Goal: Task Accomplishment & Management: Manage account settings

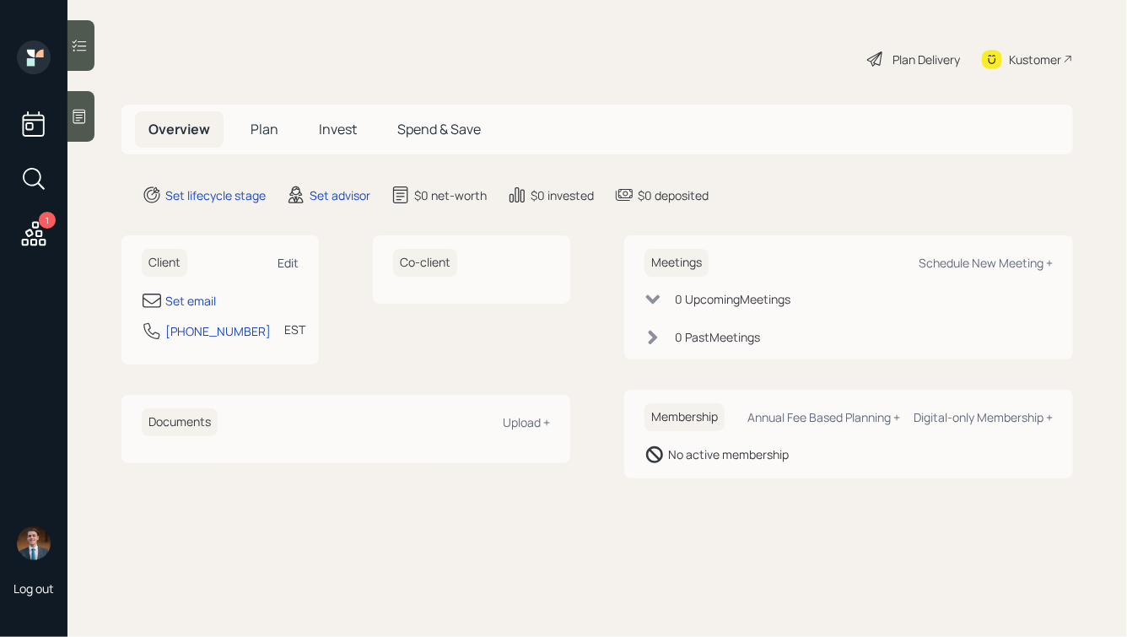
click at [284, 255] on div "Edit" at bounding box center [288, 263] width 21 height 16
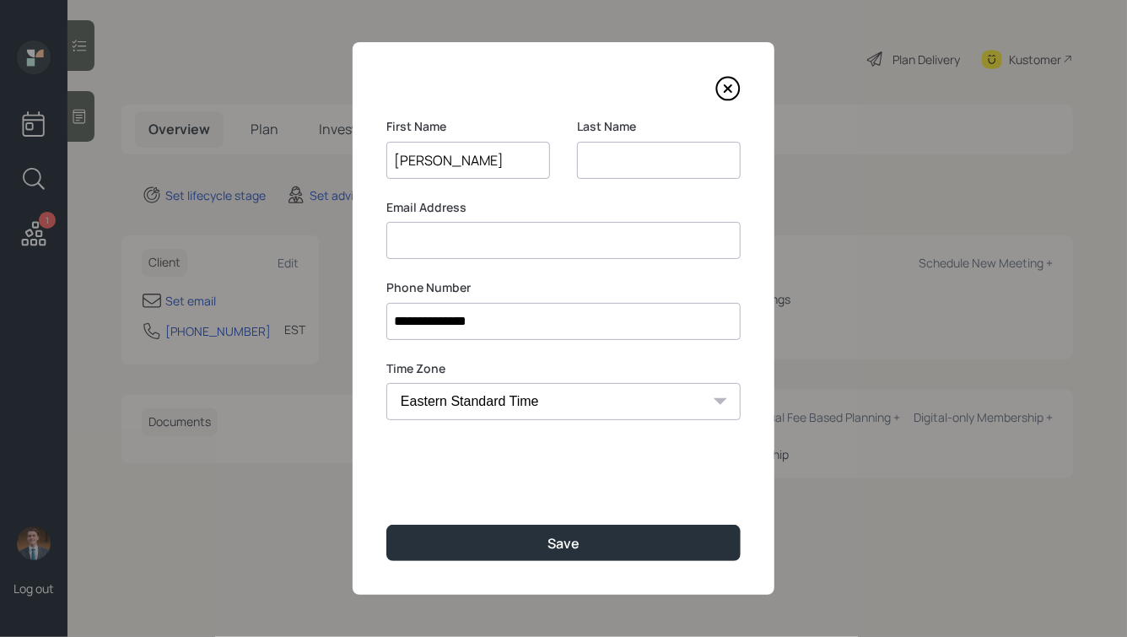
type input "[PERSON_NAME]"
type input "Palazzo"
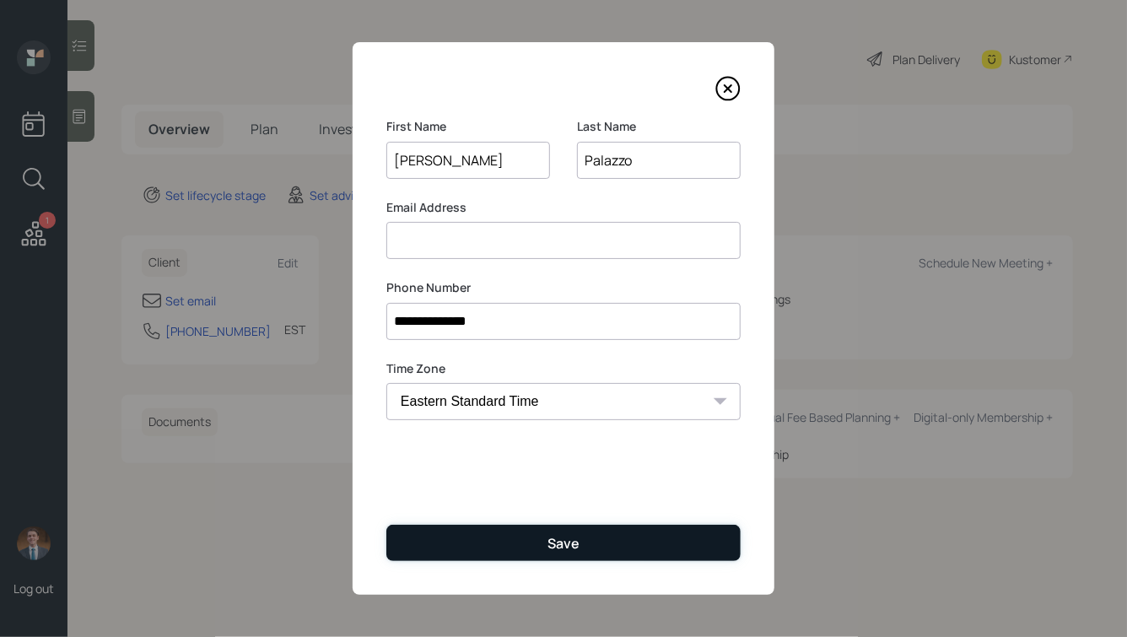
click at [543, 549] on button "Save" at bounding box center [563, 543] width 354 height 36
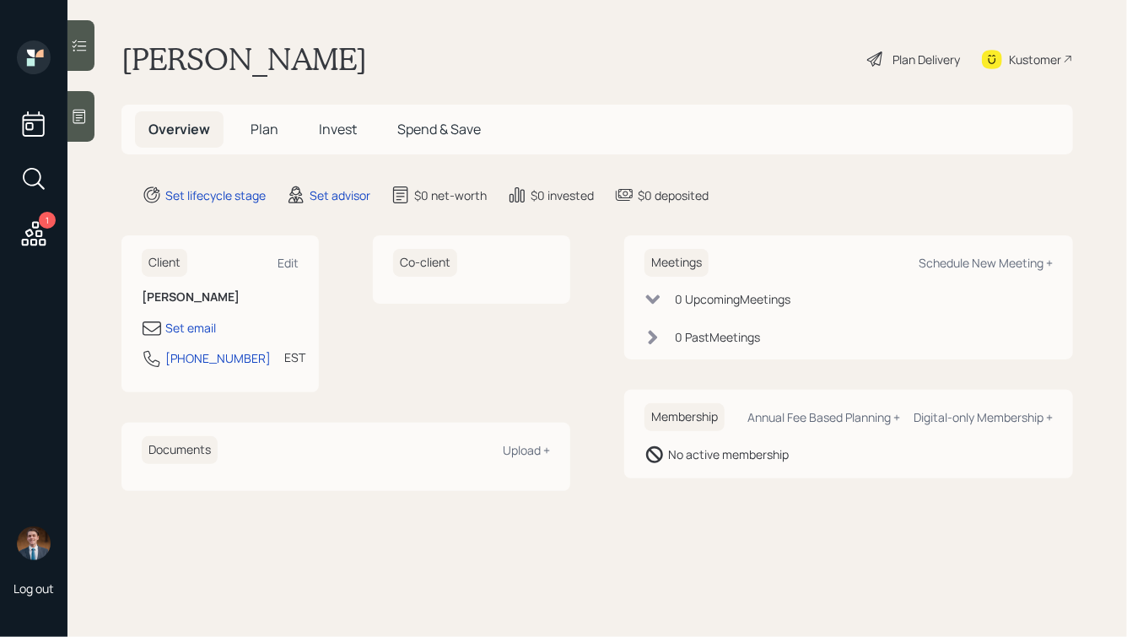
click at [77, 112] on icon at bounding box center [79, 117] width 13 height 14
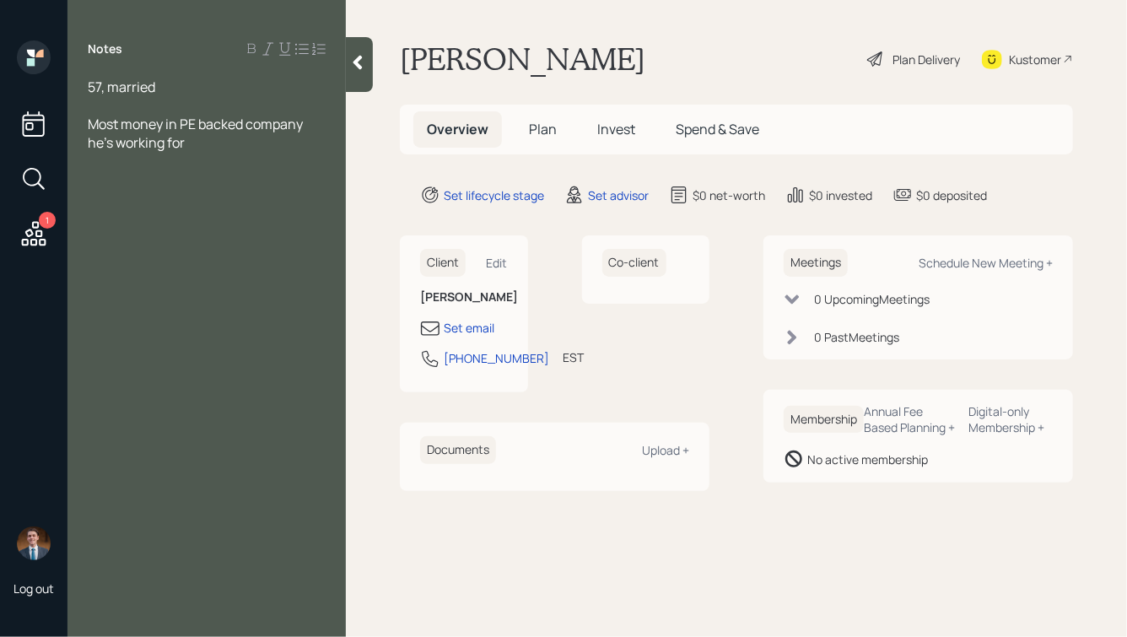
click at [197, 146] on div "Most money in PE backed company he's working for" at bounding box center [207, 133] width 238 height 37
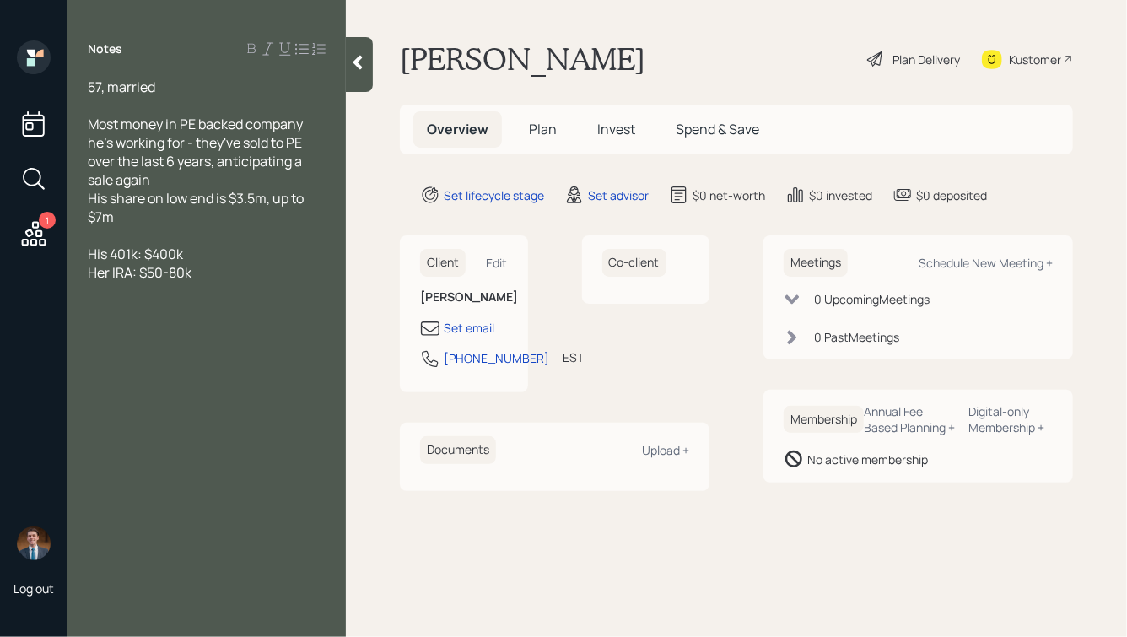
click at [119, 235] on div at bounding box center [207, 235] width 238 height 19
click at [232, 297] on div "Her IRA: $50-80k" at bounding box center [207, 291] width 238 height 19
click at [163, 89] on div "57, married" at bounding box center [207, 87] width 238 height 19
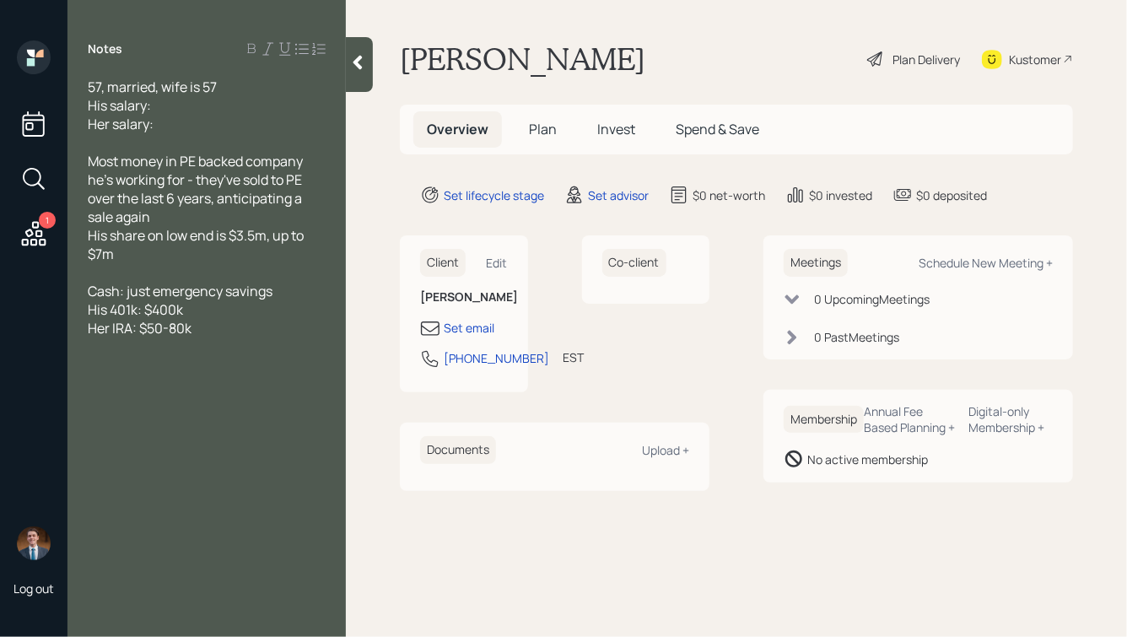
click at [181, 105] on div "His salary:" at bounding box center [207, 105] width 238 height 19
click at [176, 129] on div "Her salary:" at bounding box center [207, 124] width 238 height 19
drag, startPoint x: 154, startPoint y: 122, endPoint x: 85, endPoint y: 123, distance: 69.2
click at [85, 123] on div "57, married, wife is 57 His salary: ~$300k Her salary: Most money in PE backed …" at bounding box center [207, 245] width 278 height 334
click at [226, 81] on div "57, married, wife is 57" at bounding box center [207, 87] width 238 height 19
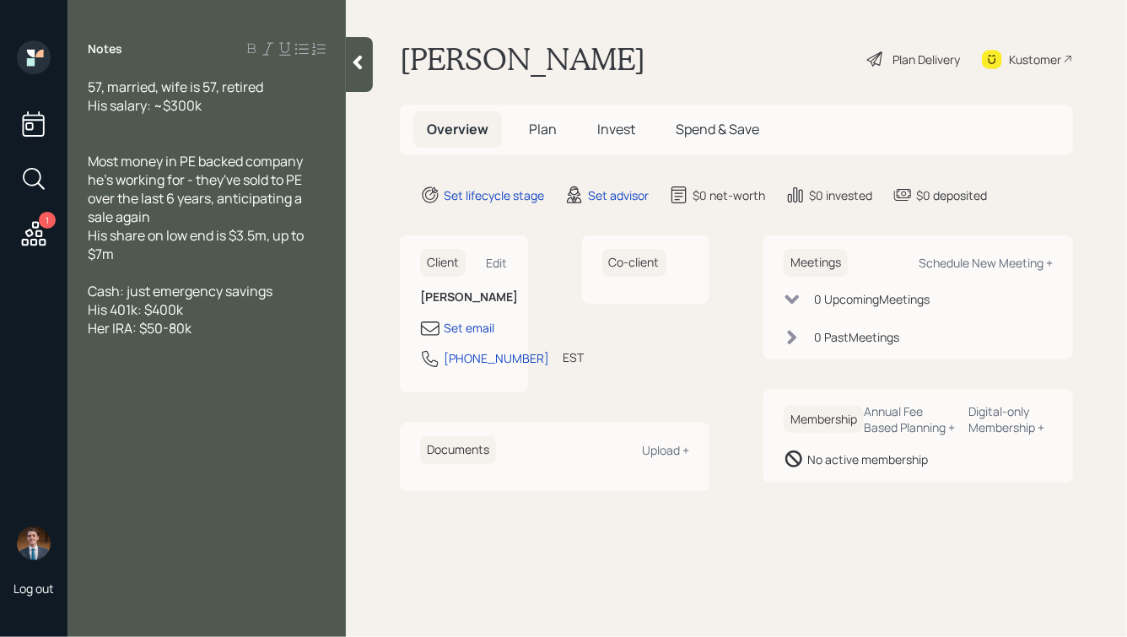
click at [158, 122] on div at bounding box center [207, 124] width 238 height 19
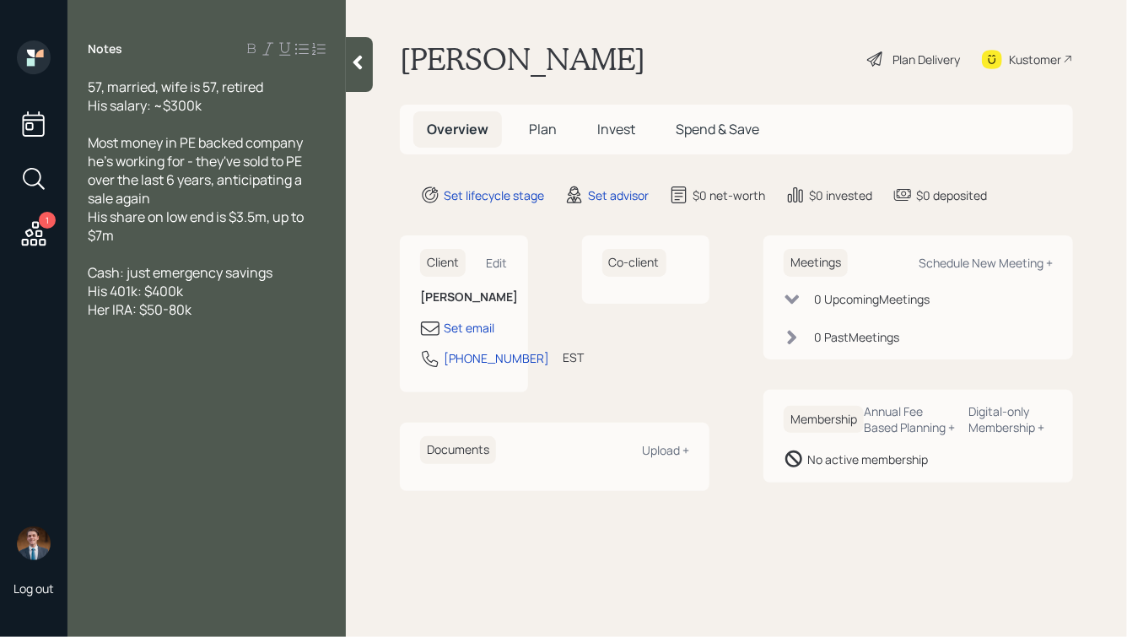
click at [203, 314] on div "Her IRA: $50-80k" at bounding box center [207, 309] width 238 height 19
click at [144, 350] on span "Home: $1m value, $300k left on mortgage" at bounding box center [184, 356] width 193 height 37
click at [188, 370] on div "Home: $1.5m value, $300k left on mortgage" at bounding box center [207, 356] width 238 height 37
drag, startPoint x: 209, startPoint y: 348, endPoint x: 249, endPoint y: 386, distance: 54.3
click at [249, 386] on div "57, married, wife is 57, retired His salary: ~$300k Most money in PE backed com…" at bounding box center [207, 273] width 238 height 390
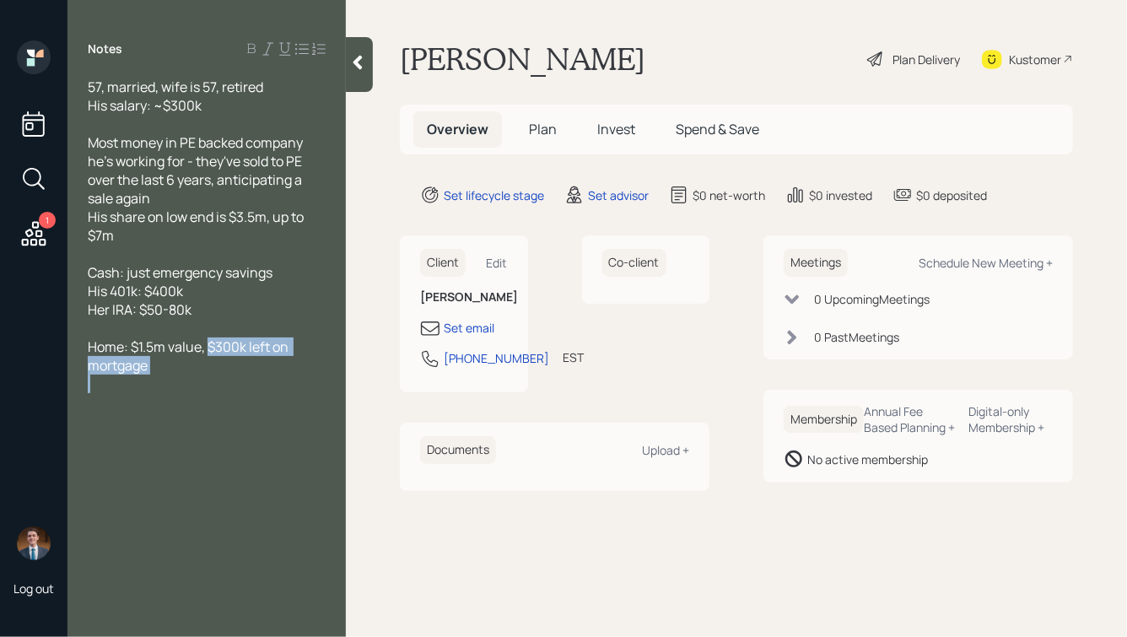
click at [249, 386] on div at bounding box center [207, 384] width 238 height 19
click at [167, 365] on div "Home: $1.5m value, $300k left on mortgage" at bounding box center [207, 356] width 238 height 37
drag, startPoint x: 163, startPoint y: 242, endPoint x: 98, endPoint y: 167, distance: 99.3
click at [99, 168] on div "57, married, wife is 57, retired His salary: ~$300k Most money in PE backed com…" at bounding box center [207, 291] width 238 height 427
click at [184, 211] on span "His share on low end is $3.5m, up to $7m" at bounding box center [197, 226] width 219 height 37
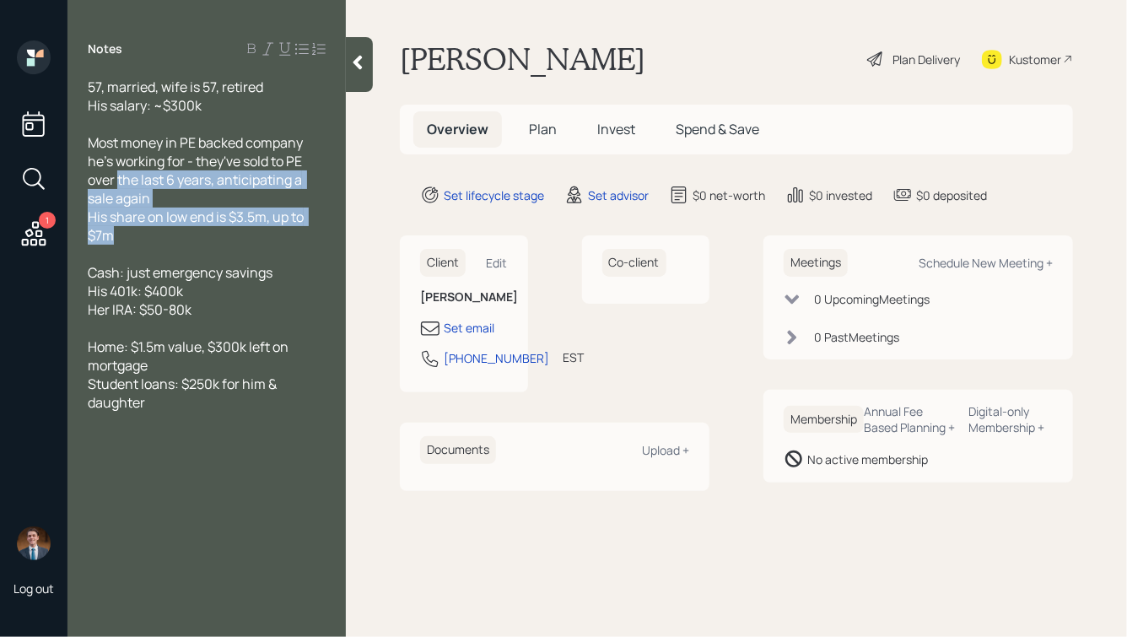
drag, startPoint x: 234, startPoint y: 247, endPoint x: 104, endPoint y: 158, distance: 157.8
click at [105, 162] on div "57, married, wife is 57, retired His salary: ~$300k Most money in PE backed com…" at bounding box center [207, 291] width 238 height 427
click at [205, 229] on div "His share on low end is $3.5m, up to $7m" at bounding box center [207, 226] width 238 height 37
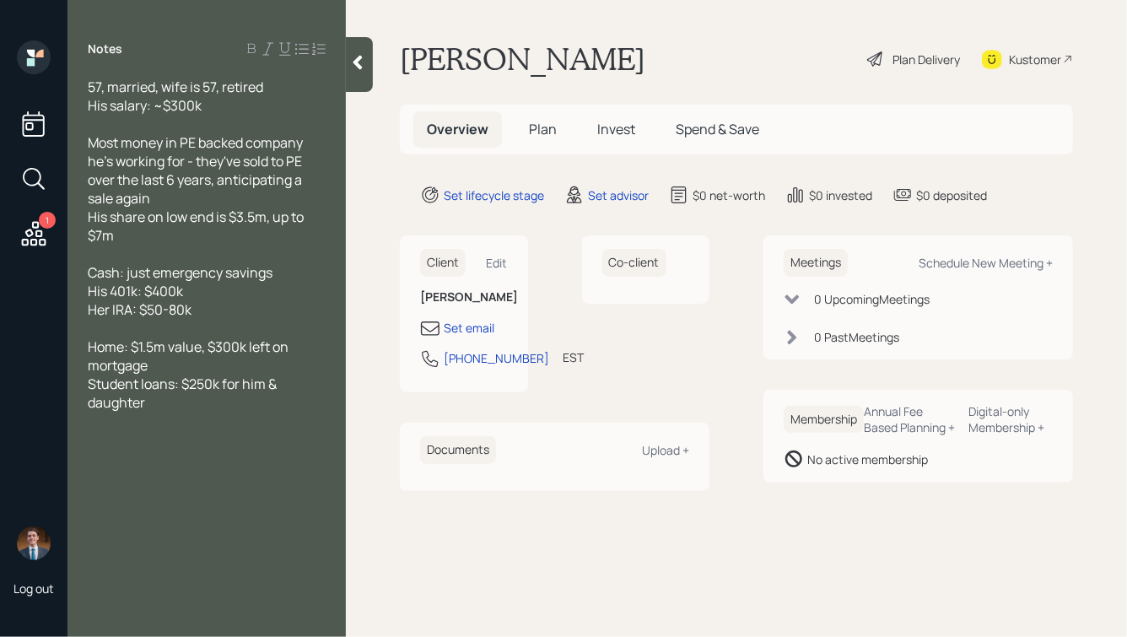
drag, startPoint x: 250, startPoint y: 238, endPoint x: 111, endPoint y: 137, distance: 172.2
click at [111, 138] on div "57, married, wife is 57, retired His salary: ~$300k Most money in PE backed com…" at bounding box center [207, 291] width 238 height 427
click at [143, 160] on span "Most money in PE backed company he's working for - they've sold to PE over the …" at bounding box center [197, 170] width 218 height 74
click at [360, 66] on icon at bounding box center [358, 63] width 9 height 14
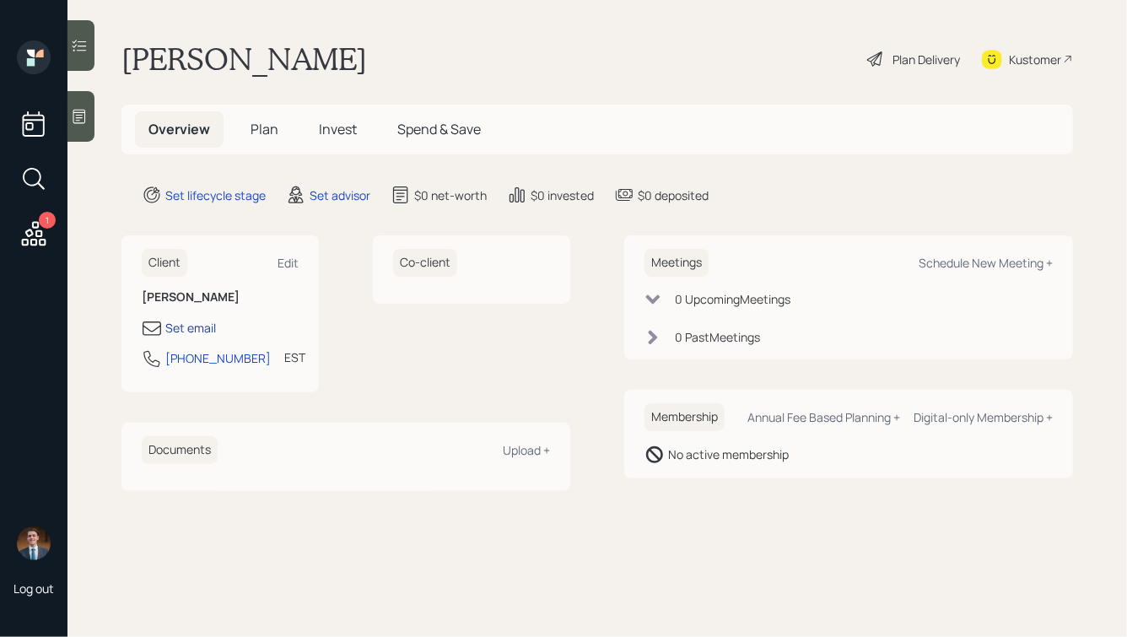
click at [193, 329] on div "Set email" at bounding box center [190, 328] width 51 height 18
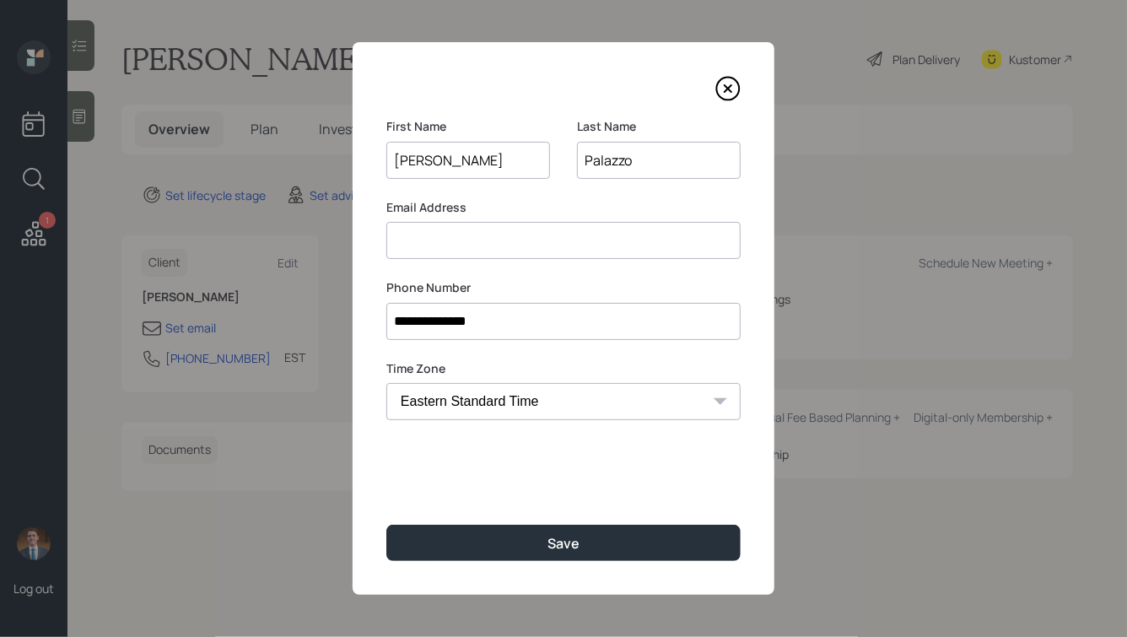
click at [454, 242] on input at bounding box center [563, 240] width 354 height 37
type input "[PERSON_NAME]"
click at [414, 162] on input "[PERSON_NAME]" at bounding box center [468, 160] width 164 height 37
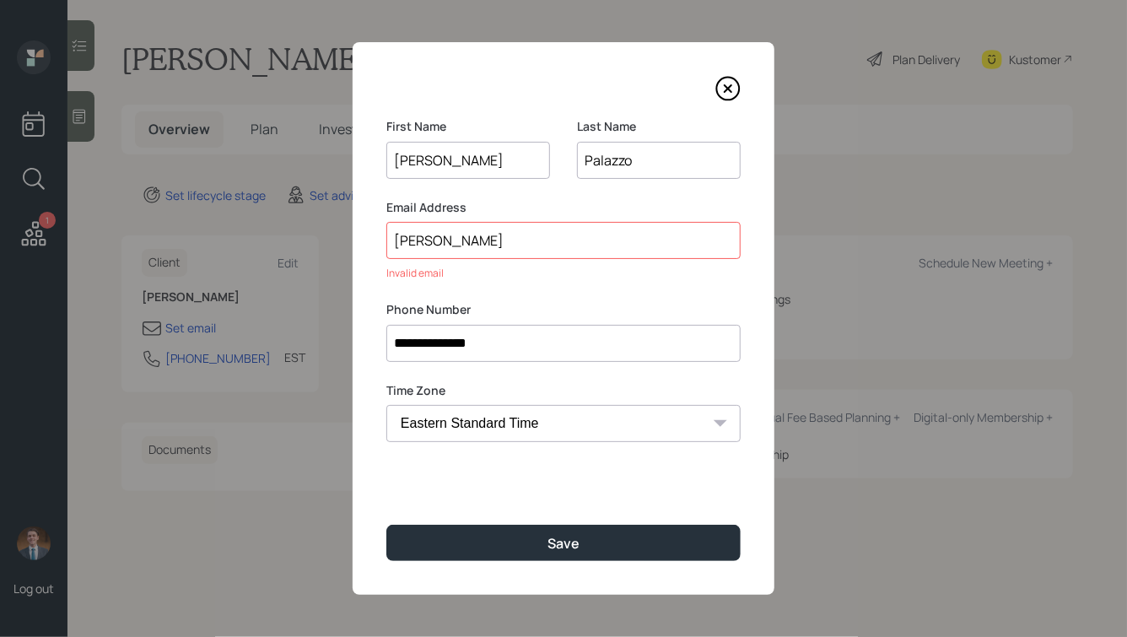
type input "[PERSON_NAME]"
click at [437, 240] on input "[PERSON_NAME]" at bounding box center [563, 240] width 354 height 37
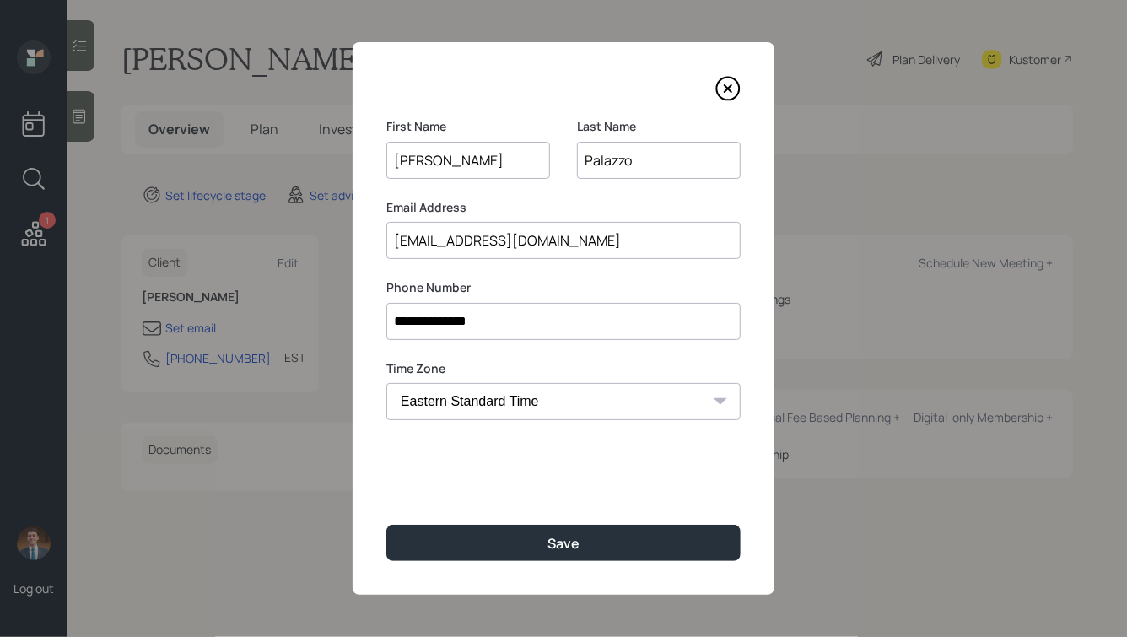
type input "[EMAIL_ADDRESS][DOMAIN_NAME]"
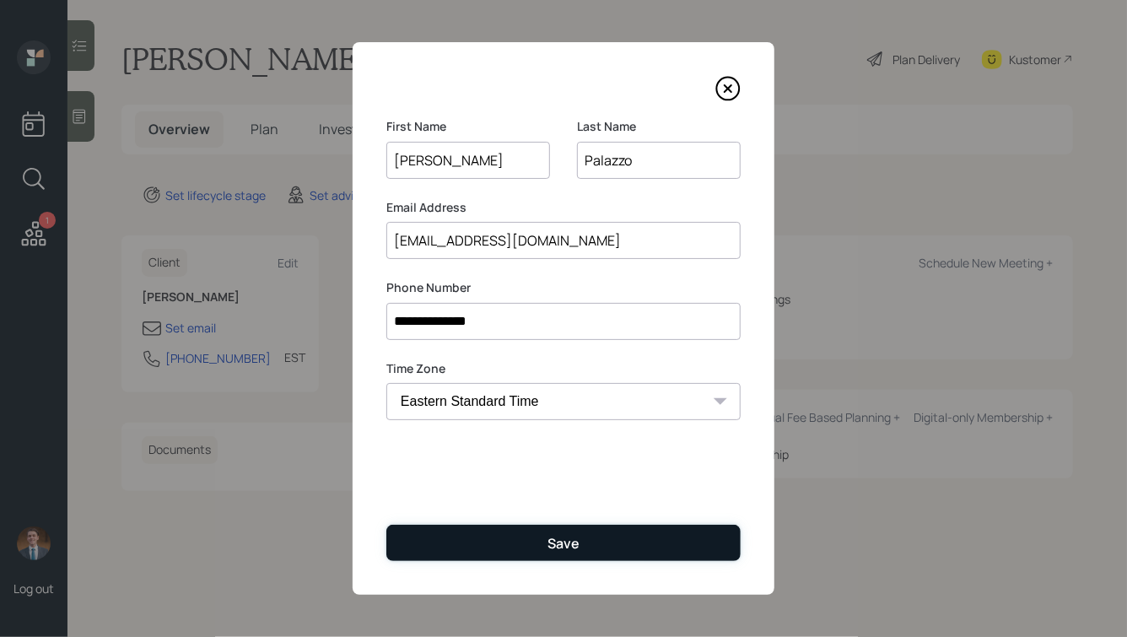
click at [563, 543] on div "Save" at bounding box center [564, 543] width 32 height 19
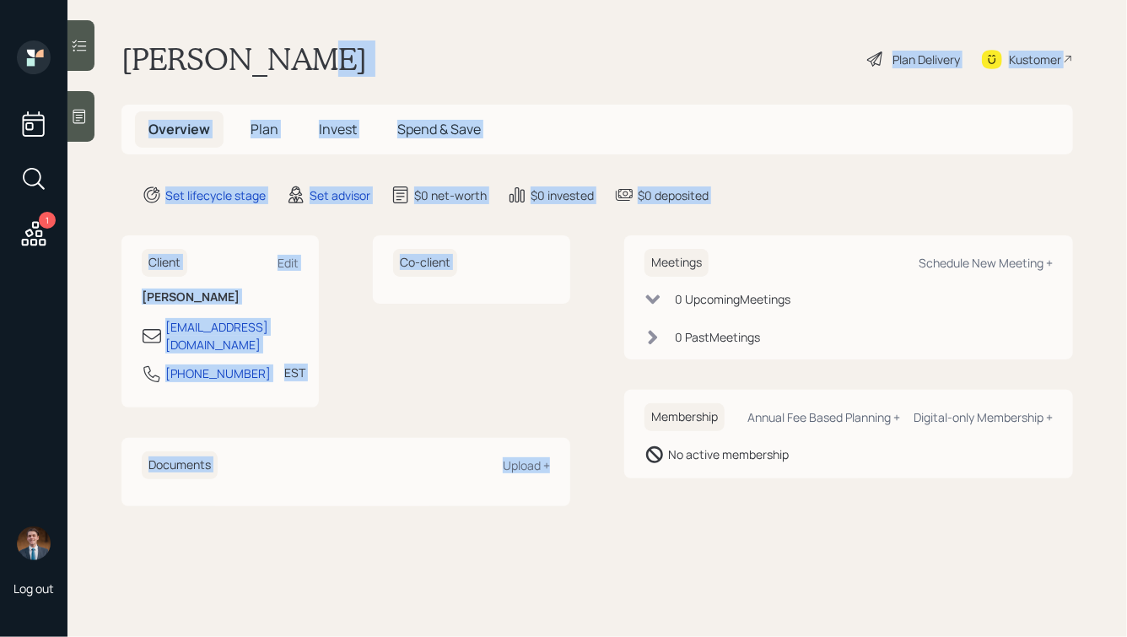
drag, startPoint x: 595, startPoint y: 455, endPoint x: 328, endPoint y: 22, distance: 508.4
click at [328, 22] on main "[PERSON_NAME] Plan Delivery Kustomer Overview Plan Invest Spend & Save Set life…" at bounding box center [598, 318] width 1060 height 637
click at [329, 69] on div "[PERSON_NAME] Plan Delivery Kustomer" at bounding box center [598, 59] width 952 height 37
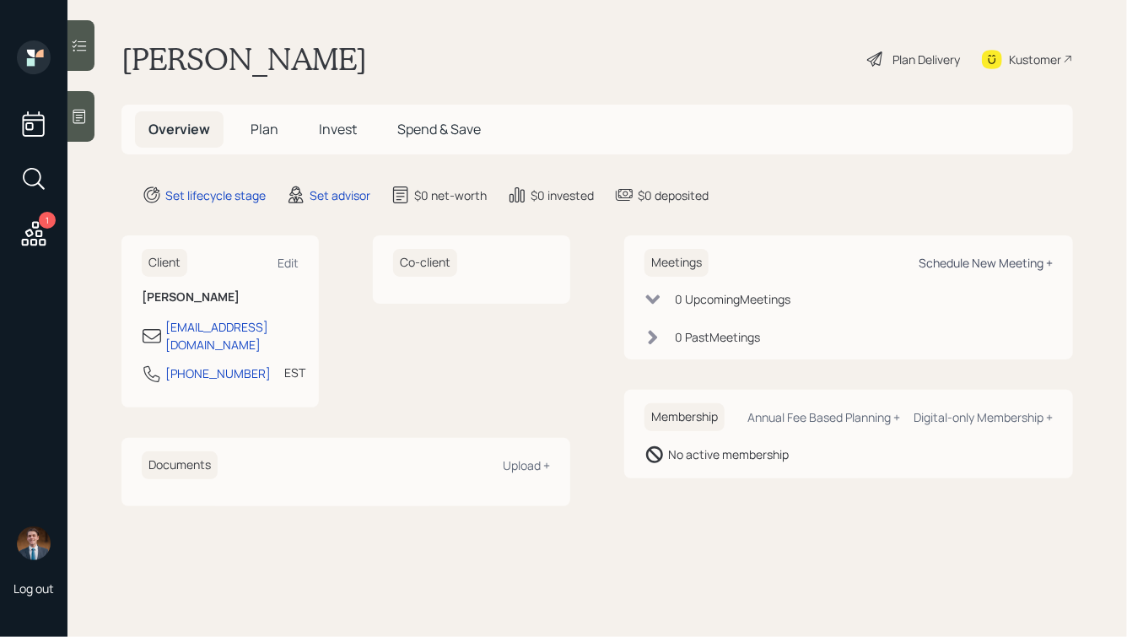
click at [964, 264] on div "Schedule New Meeting +" at bounding box center [986, 263] width 134 height 16
select select "round-[PERSON_NAME]"
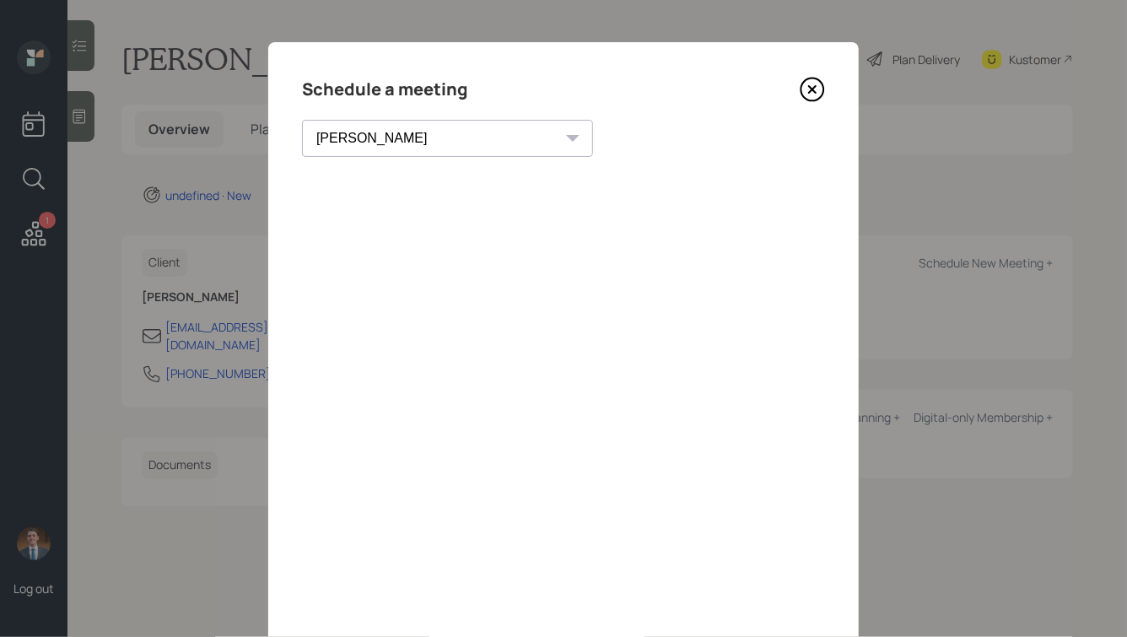
click at [813, 90] on icon at bounding box center [812, 89] width 25 height 25
